Goal: Transaction & Acquisition: Purchase product/service

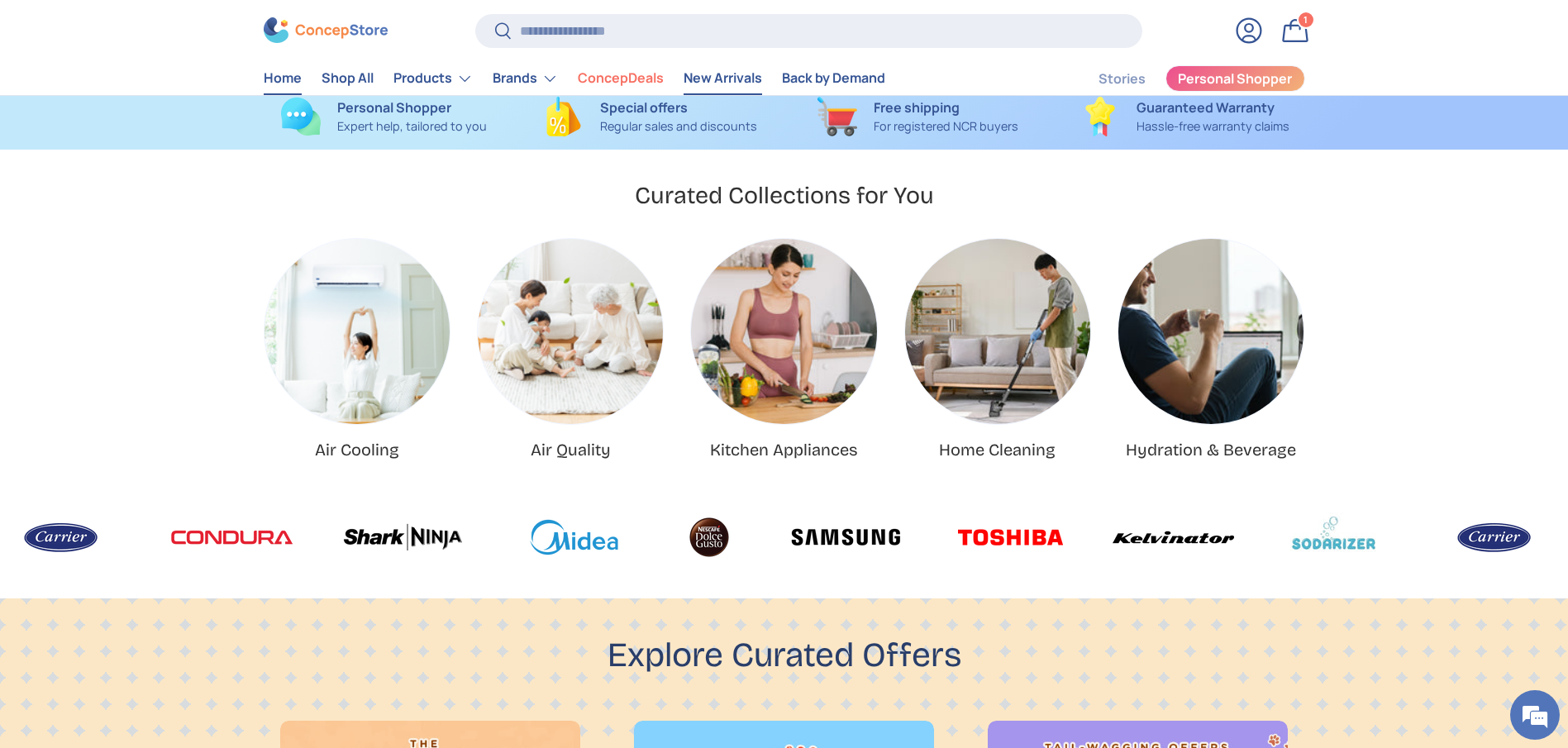
scroll to position [0, 3137]
click at [698, 41] on input "Search" at bounding box center [808, 31] width 666 height 34
type input "***"
click at [476, 13] on button "Search" at bounding box center [494, 32] width 37 height 38
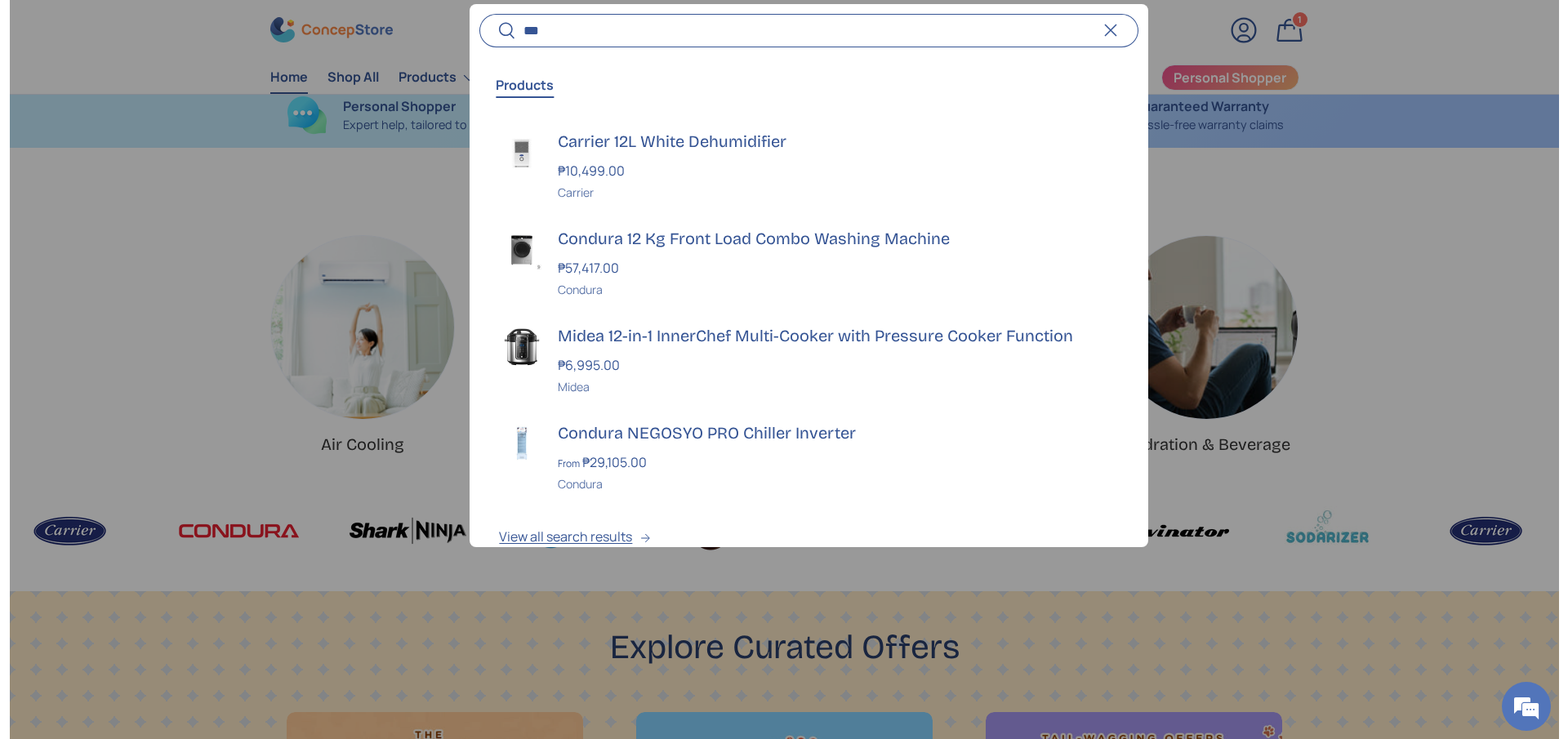
scroll to position [0, 3135]
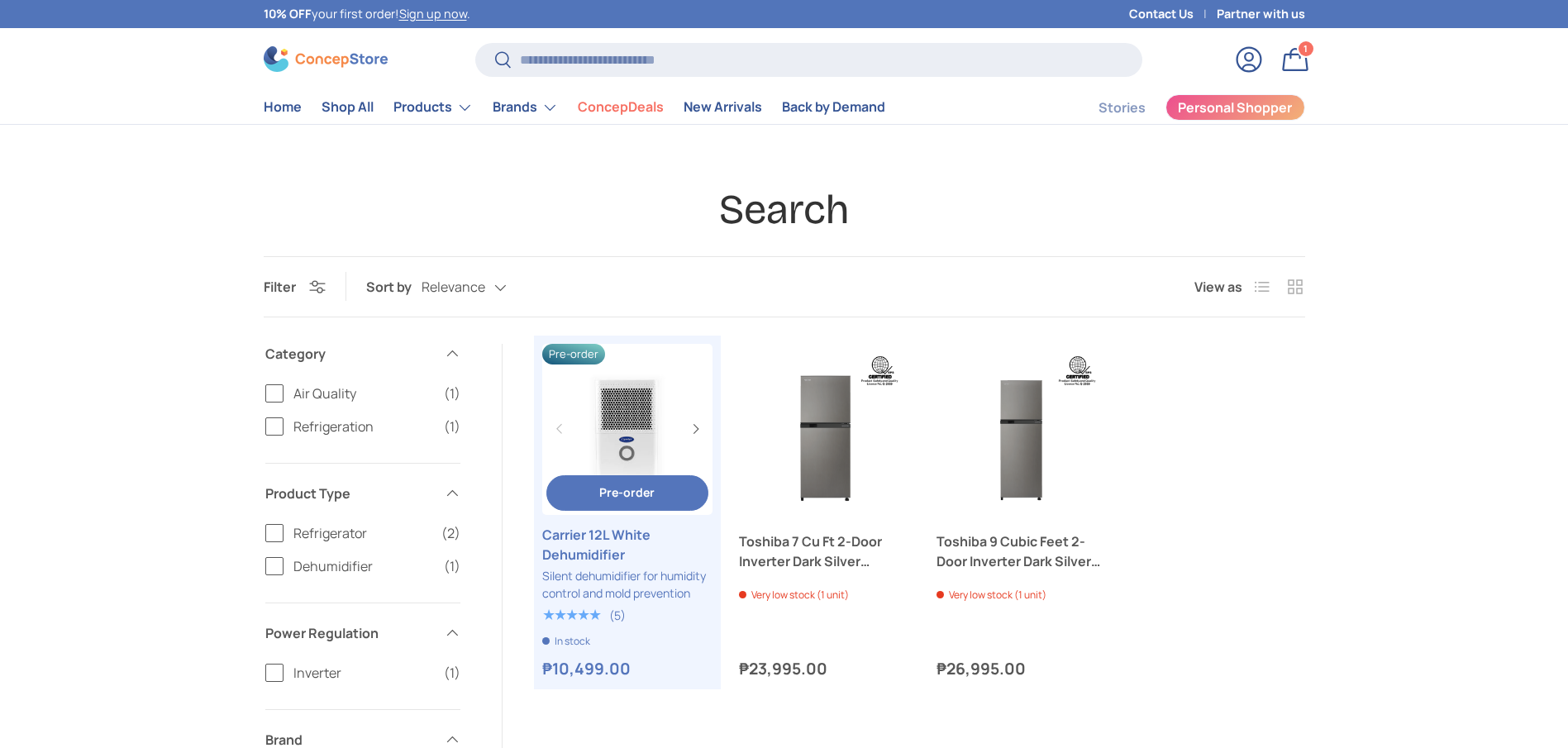
click at [577, 536] on link "Carrier 12L White Dehumidifier" at bounding box center [628, 545] width 171 height 39
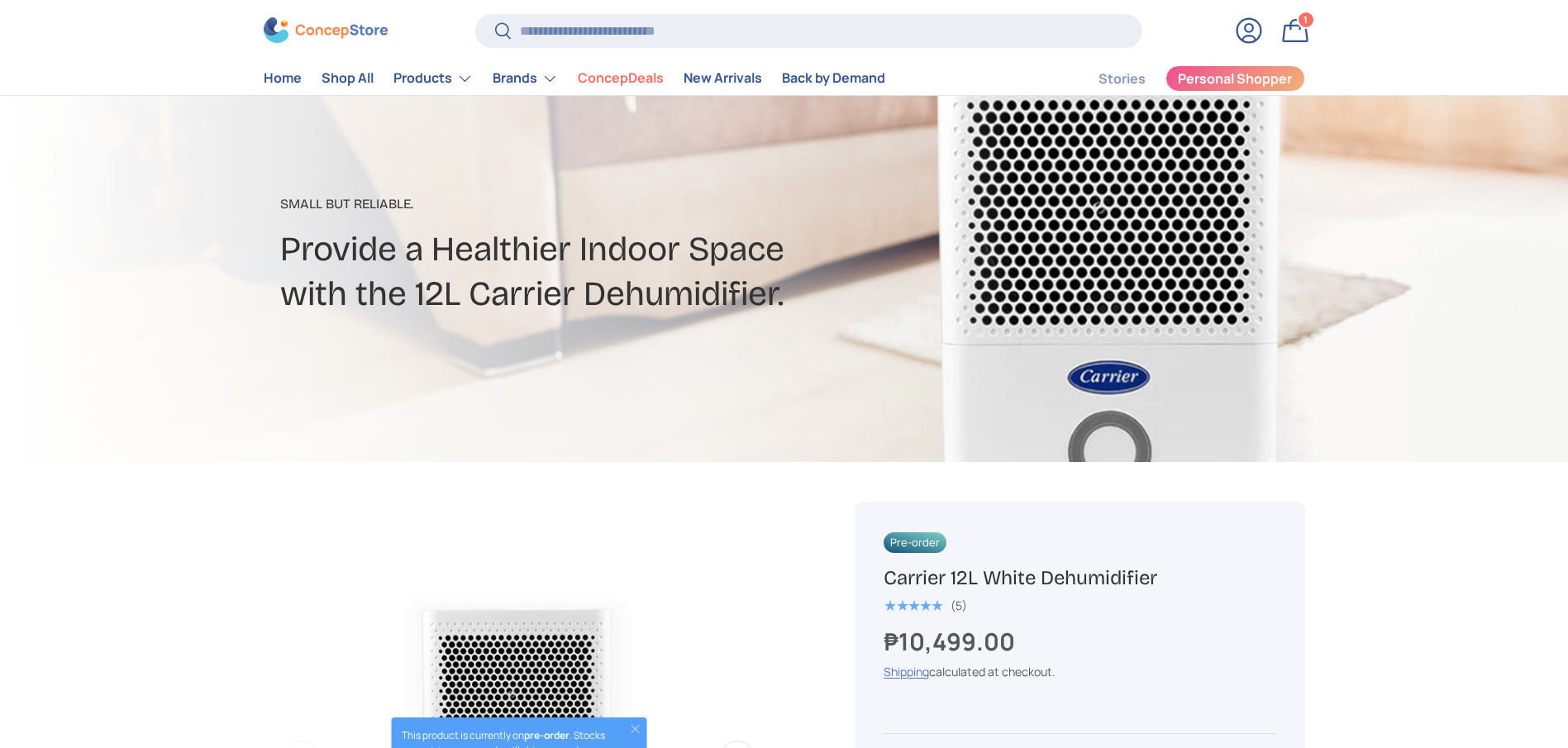
scroll to position [368, 0]
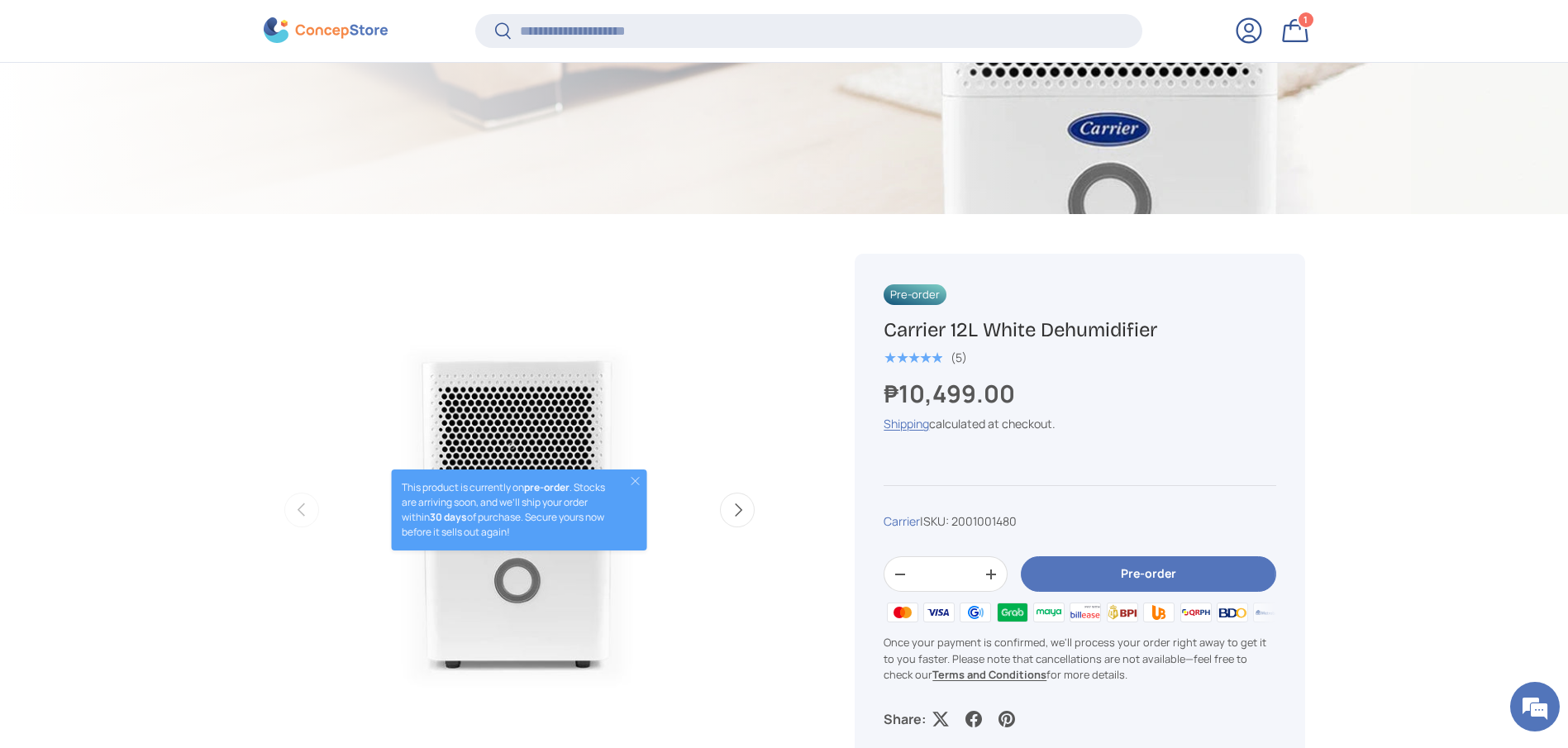
copy div "Pre-order Carrier 12L White Dehumidifier"
drag, startPoint x: 1172, startPoint y: 319, endPoint x: 894, endPoint y: 336, distance: 278.5
click at [894, 336] on h1 "Carrier 12L White Dehumidifier" at bounding box center [1080, 330] width 392 height 26
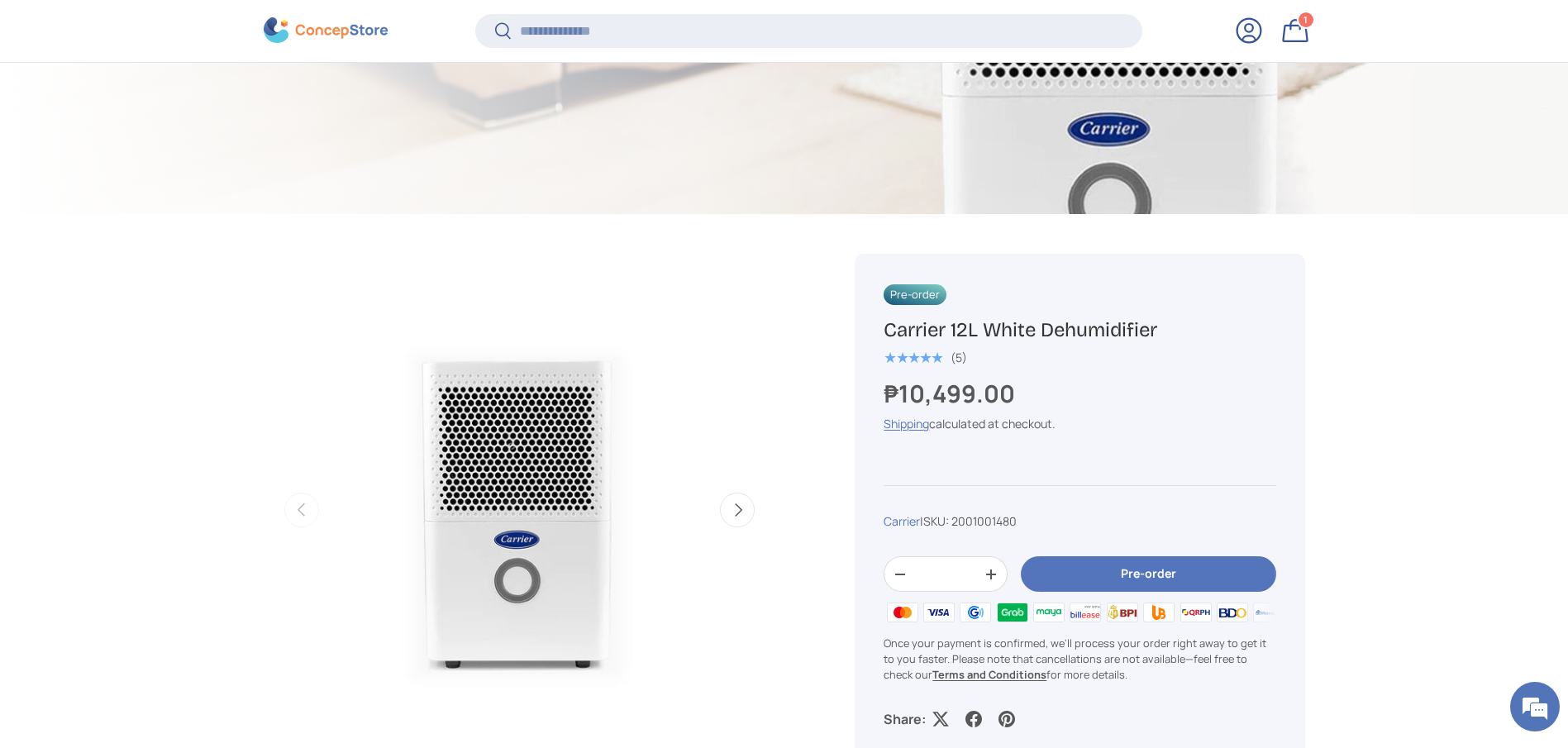
scroll to position [0, 0]
click at [1168, 327] on h1 "Carrier 12L White Dehumidifier" at bounding box center [1080, 330] width 392 height 26
click at [1173, 327] on h1 "Carrier 12L White Dehumidifier" at bounding box center [1080, 330] width 392 height 26
click at [1171, 327] on h1 "Carrier 12L White Dehumidifier" at bounding box center [1080, 330] width 392 height 26
click at [1112, 344] on div "Pre-order Carrier 12L White Dehumidifier ★★★★★ (5) ₱10,499.00 Unit price / Unav…" at bounding box center [1080, 506] width 450 height 504
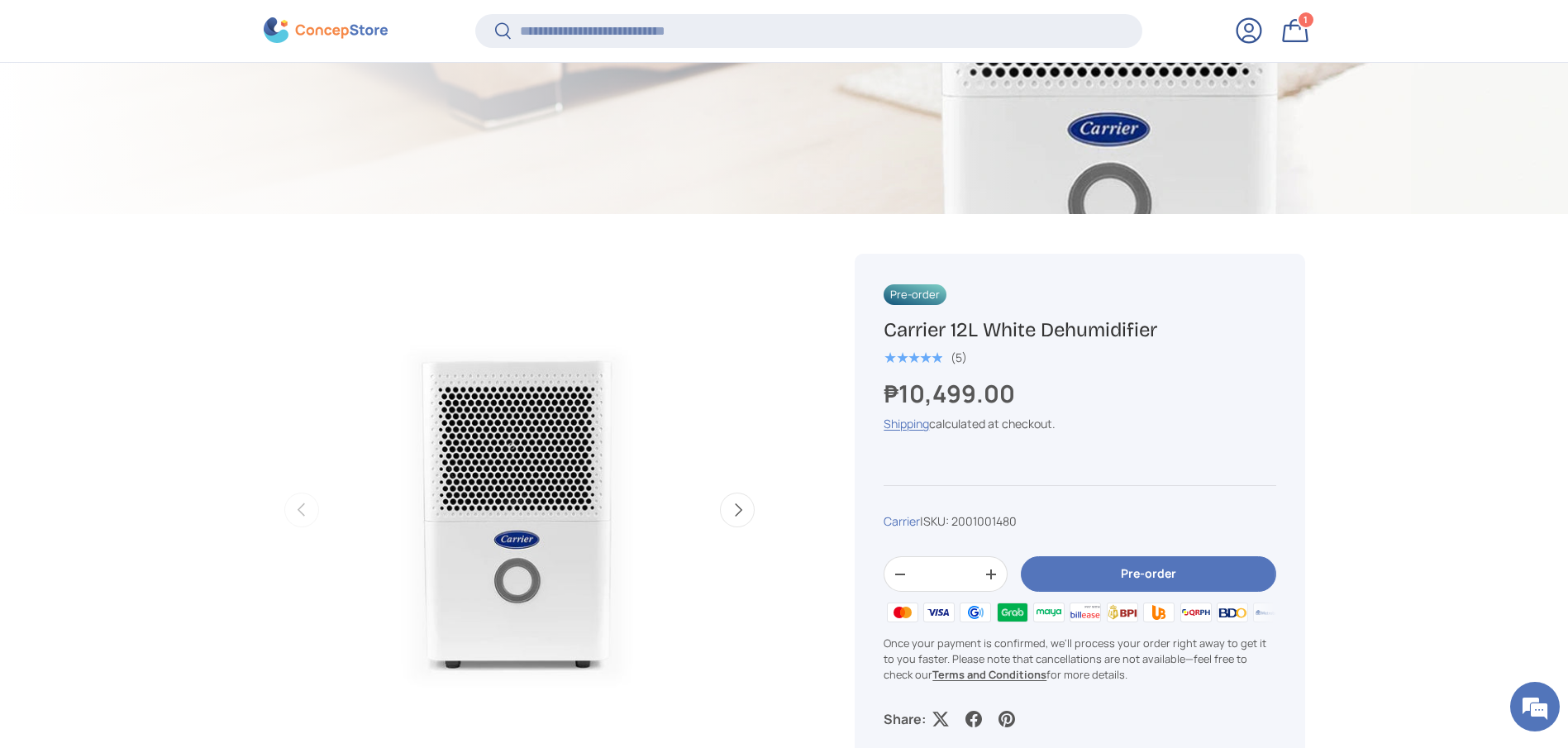
click at [1117, 335] on h1 "Carrier 12L White Dehumidifier" at bounding box center [1080, 330] width 392 height 26
copy div "Carrier 12L White Dehumidifier"
